Goal: Task Accomplishment & Management: Use online tool/utility

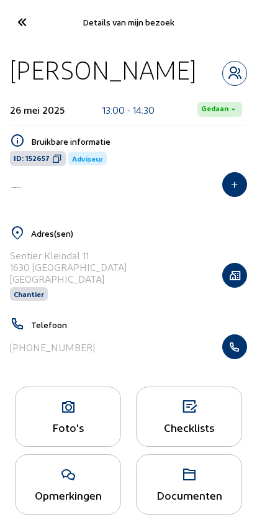
click at [241, 357] on button "button" at bounding box center [234, 346] width 25 height 25
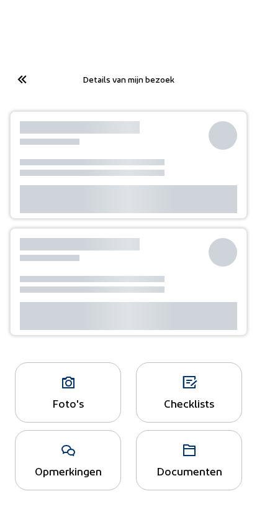
scroll to position [-57, 0]
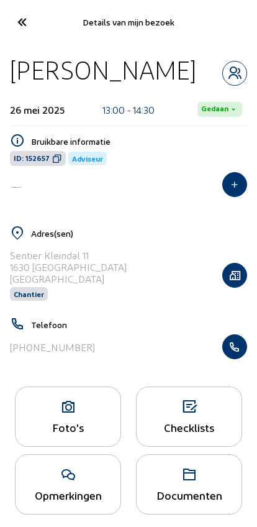
click at [19, 22] on icon at bounding box center [21, 22] width 21 height 22
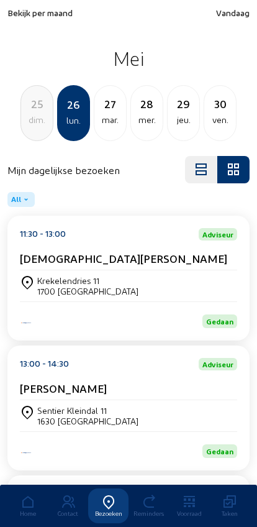
click at [21, 9] on span "Bekijk per maand" at bounding box center [39, 12] width 65 height 11
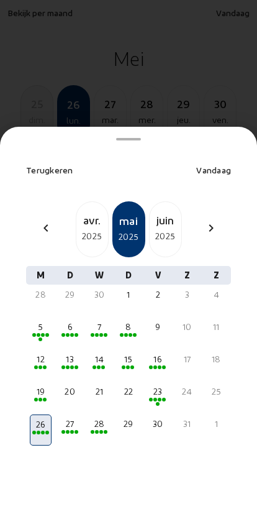
click at [211, 165] on span "Vandaag" at bounding box center [213, 170] width 35 height 11
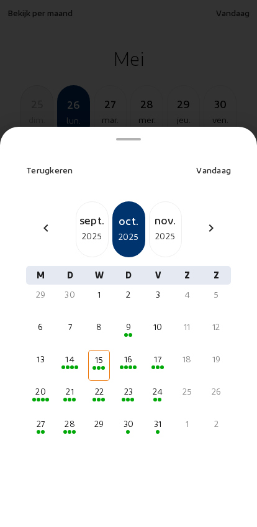
click at [80, 211] on div "sept." at bounding box center [92, 219] width 32 height 17
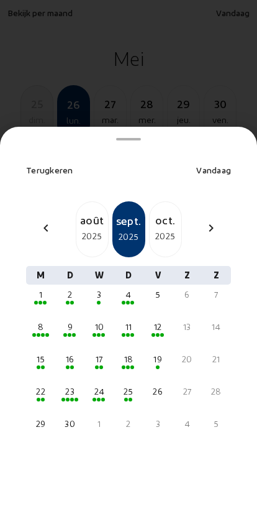
click at [131, 365] on span at bounding box center [132, 367] width 4 height 4
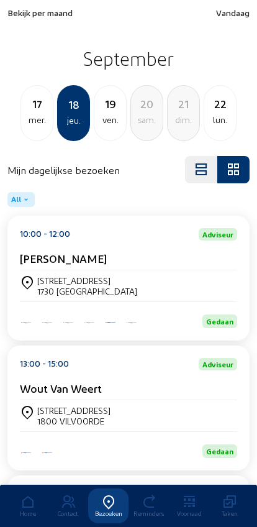
click at [196, 289] on div "Groenstraat, 16 1730 ASSE" at bounding box center [128, 285] width 217 height 21
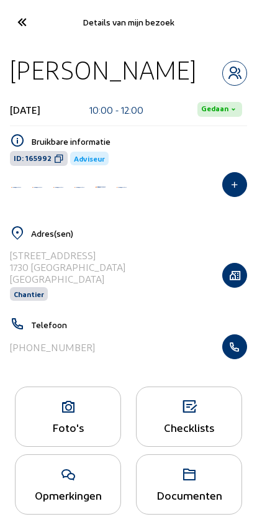
click at [230, 349] on icon "button" at bounding box center [235, 346] width 24 height 12
click at [21, 12] on icon at bounding box center [21, 22] width 21 height 22
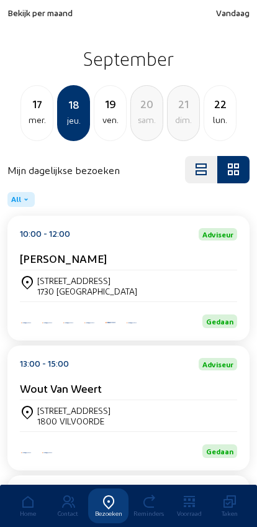
click at [39, 106] on div "17" at bounding box center [37, 103] width 32 height 17
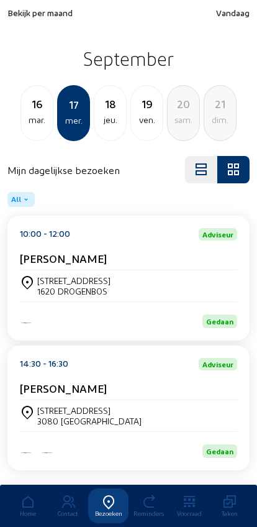
click at [173, 294] on div "[STREET_ADDRESS]" at bounding box center [128, 285] width 217 height 21
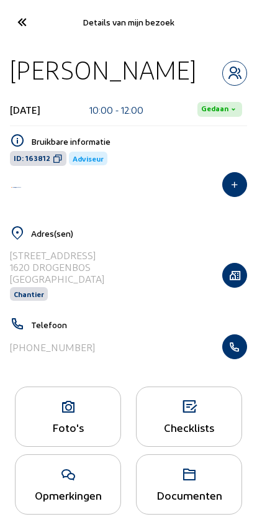
click at [234, 346] on icon "button" at bounding box center [235, 346] width 24 height 12
